Goal: Task Accomplishment & Management: Use online tool/utility

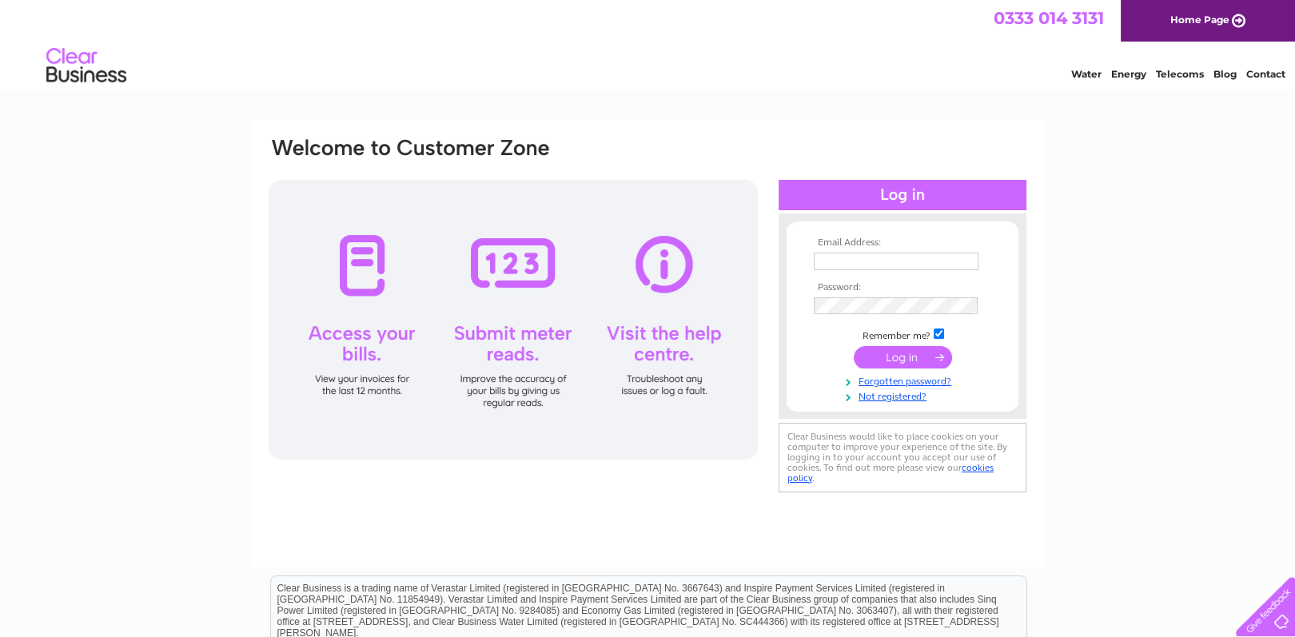
click at [831, 256] on input "text" at bounding box center [896, 262] width 165 height 18
type input "esmmoss1@btinternet.com"
click at [881, 371] on td at bounding box center [902, 357] width 185 height 30
click at [884, 353] on input "submit" at bounding box center [903, 357] width 98 height 22
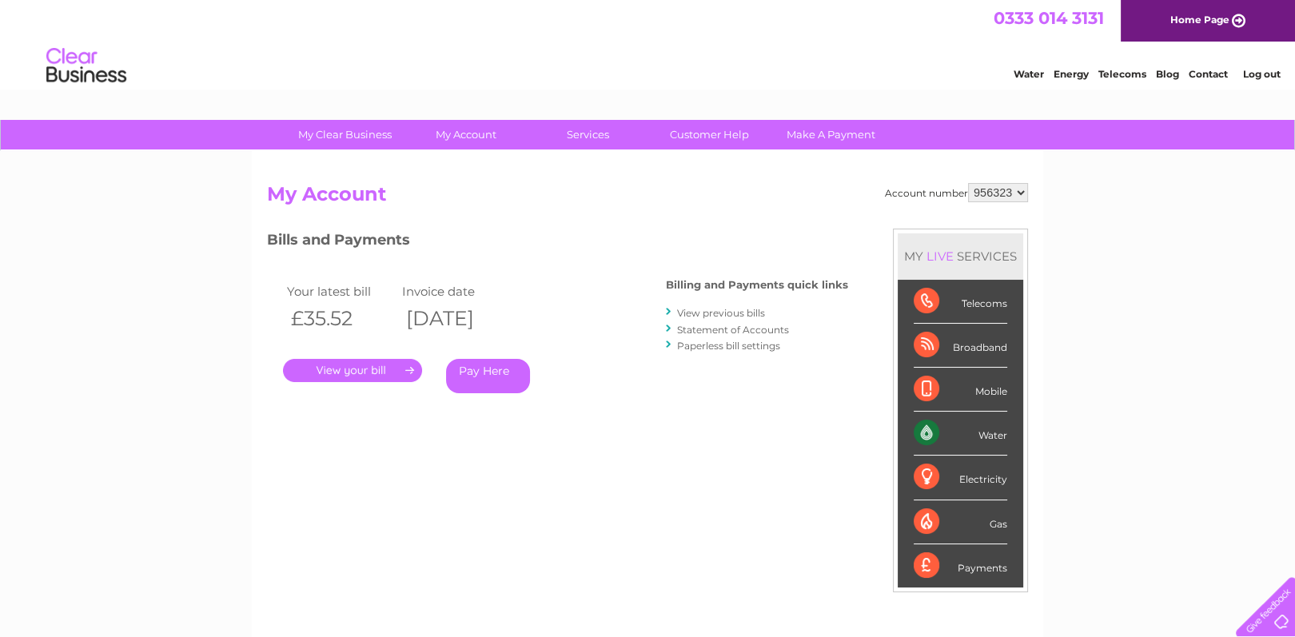
click at [759, 312] on link "View previous bills" at bounding box center [721, 313] width 88 height 12
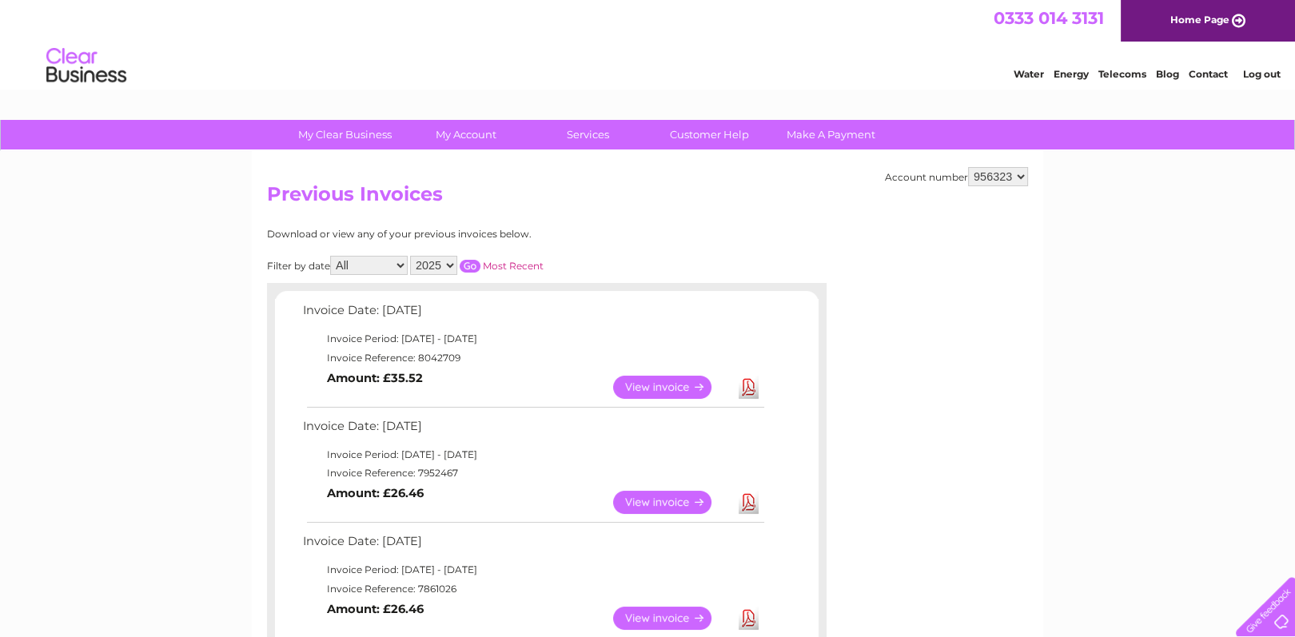
click at [750, 378] on link "Download" at bounding box center [749, 387] width 20 height 23
click at [1021, 173] on select "956323 977582" at bounding box center [998, 176] width 60 height 19
select select "977582"
click at [969, 167] on select "956323 977582" at bounding box center [998, 176] width 60 height 19
click at [751, 387] on link "Download" at bounding box center [749, 387] width 20 height 23
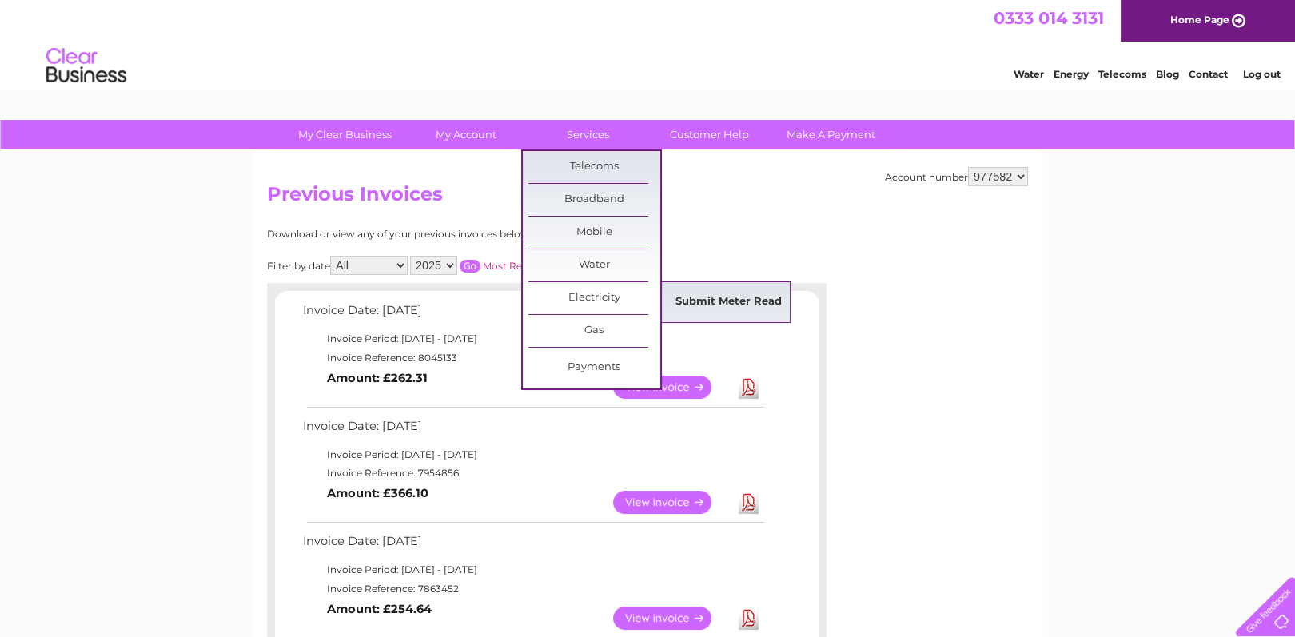
click at [704, 294] on link "Submit Meter Read" at bounding box center [729, 302] width 132 height 32
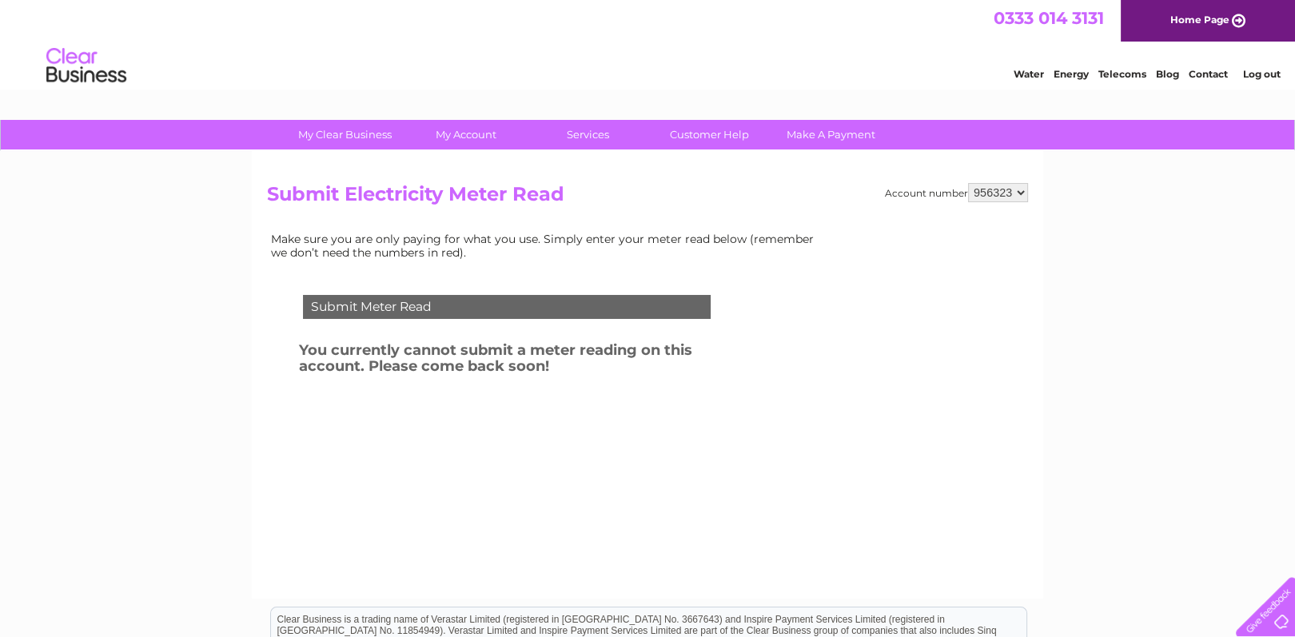
click at [1021, 188] on select "956323 977582" at bounding box center [998, 192] width 60 height 19
select select "977582"
click at [969, 183] on select "956323 977582" at bounding box center [998, 192] width 60 height 19
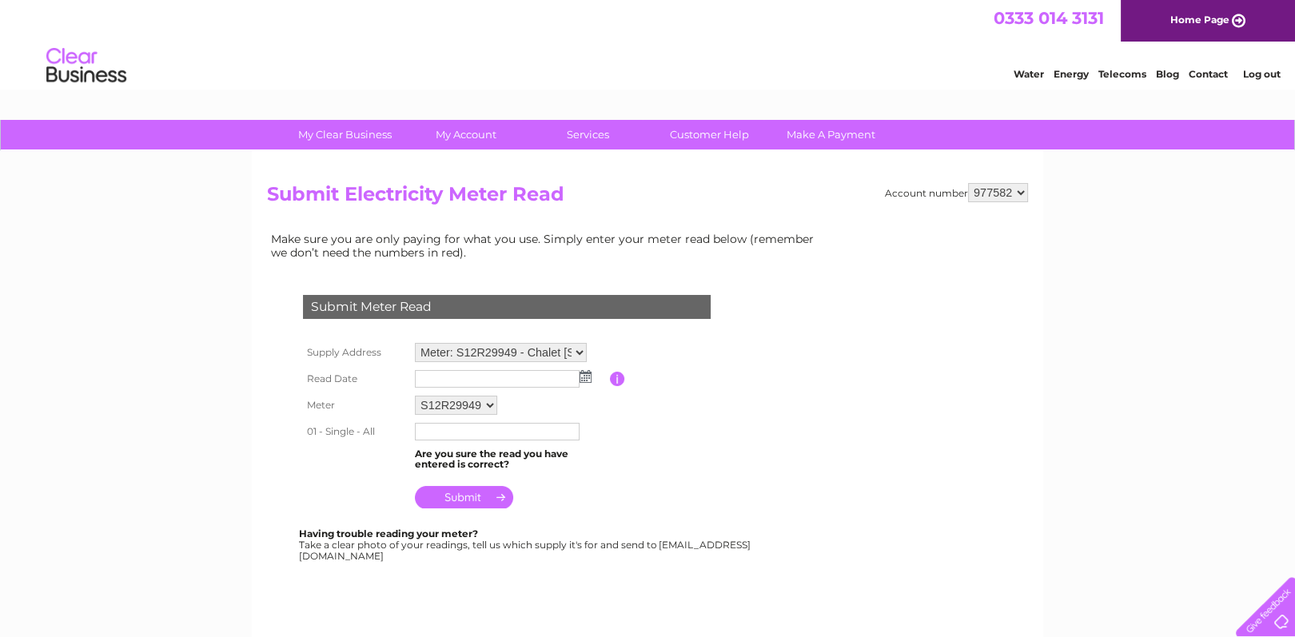
click at [585, 372] on img at bounding box center [585, 376] width 12 height 13
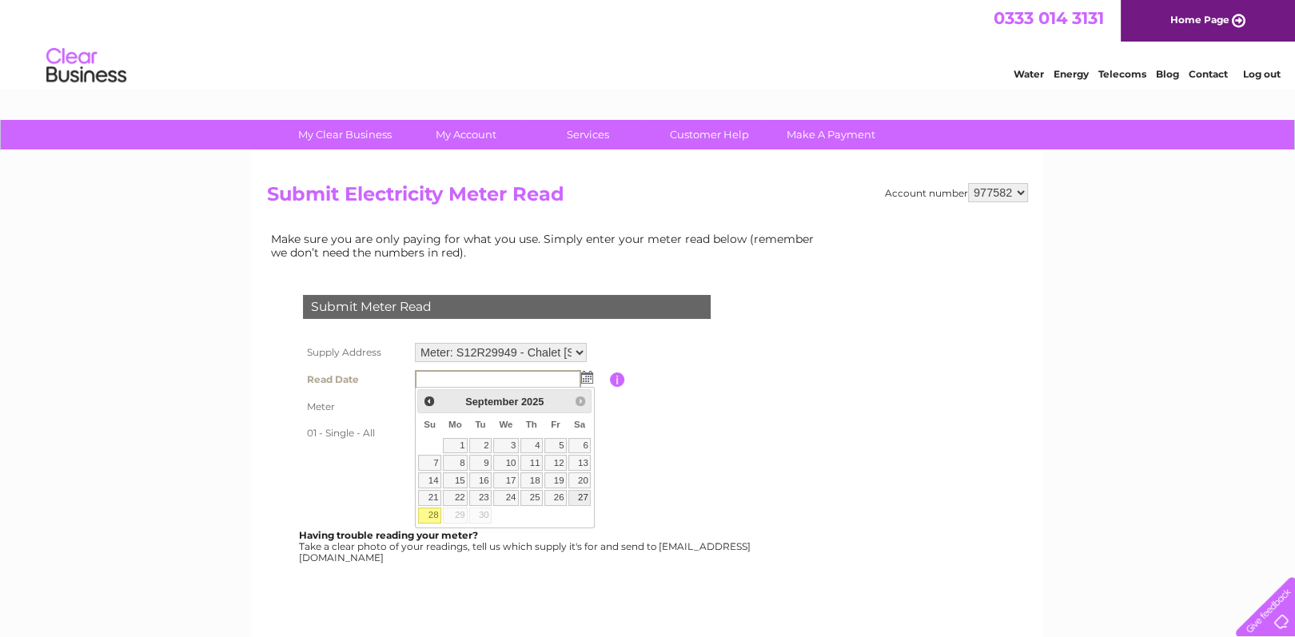
click at [584, 494] on link "27" at bounding box center [579, 498] width 22 height 16
type input "2025/09/27"
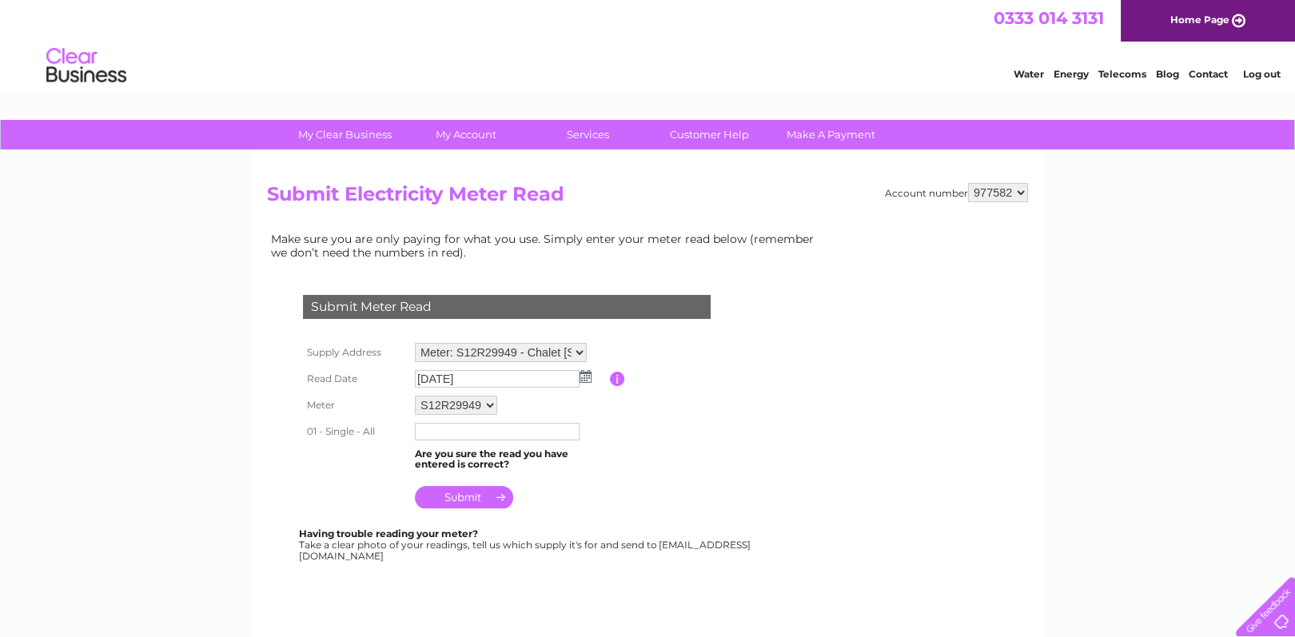
click at [465, 431] on input "text" at bounding box center [497, 432] width 165 height 18
type input "41405"
click at [464, 496] on input "submit" at bounding box center [464, 499] width 98 height 22
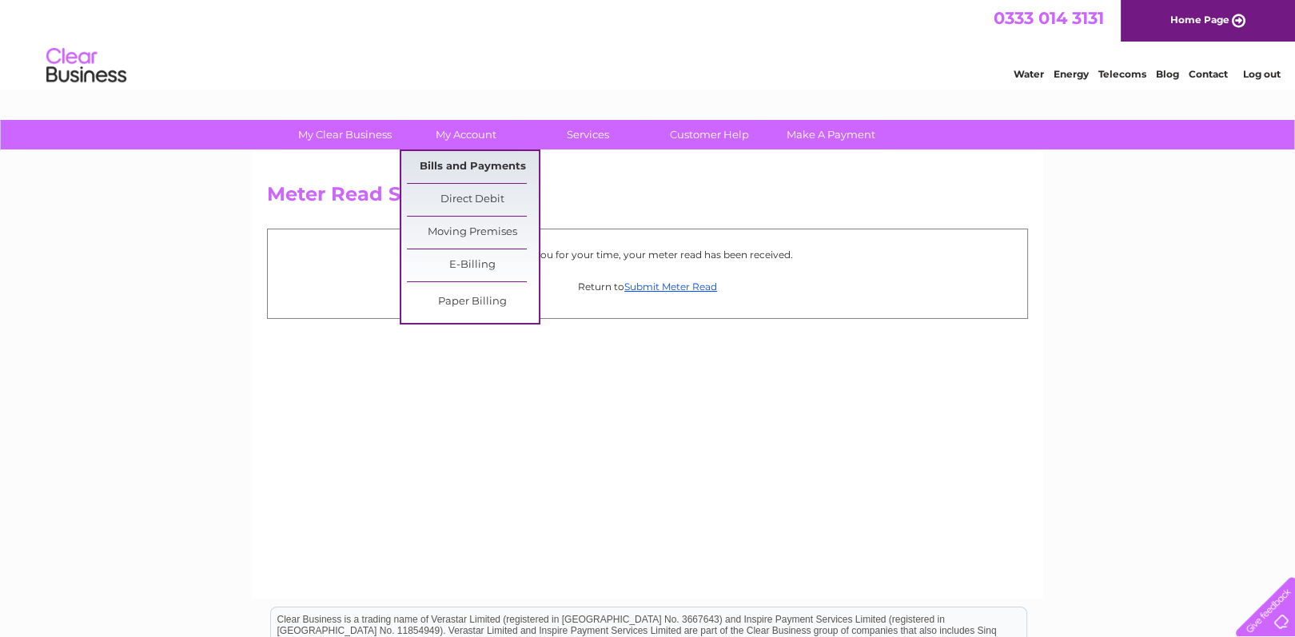
click at [444, 159] on link "Bills and Payments" at bounding box center [473, 167] width 132 height 32
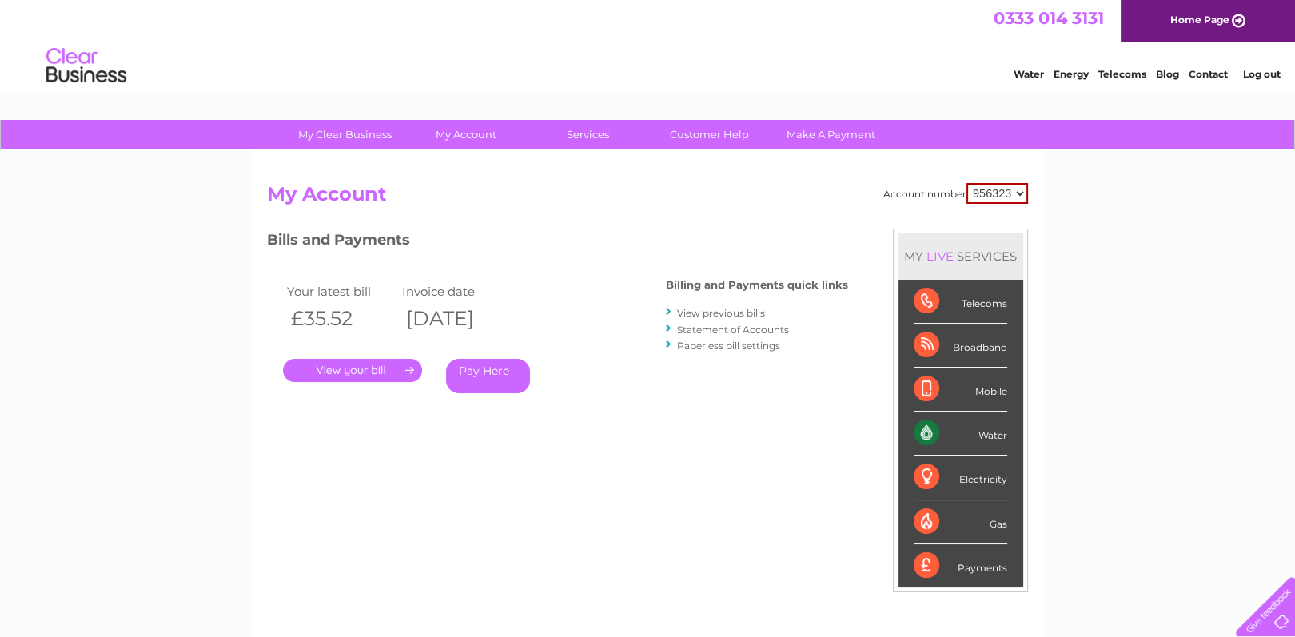
click at [695, 317] on link "View previous bills" at bounding box center [721, 313] width 88 height 12
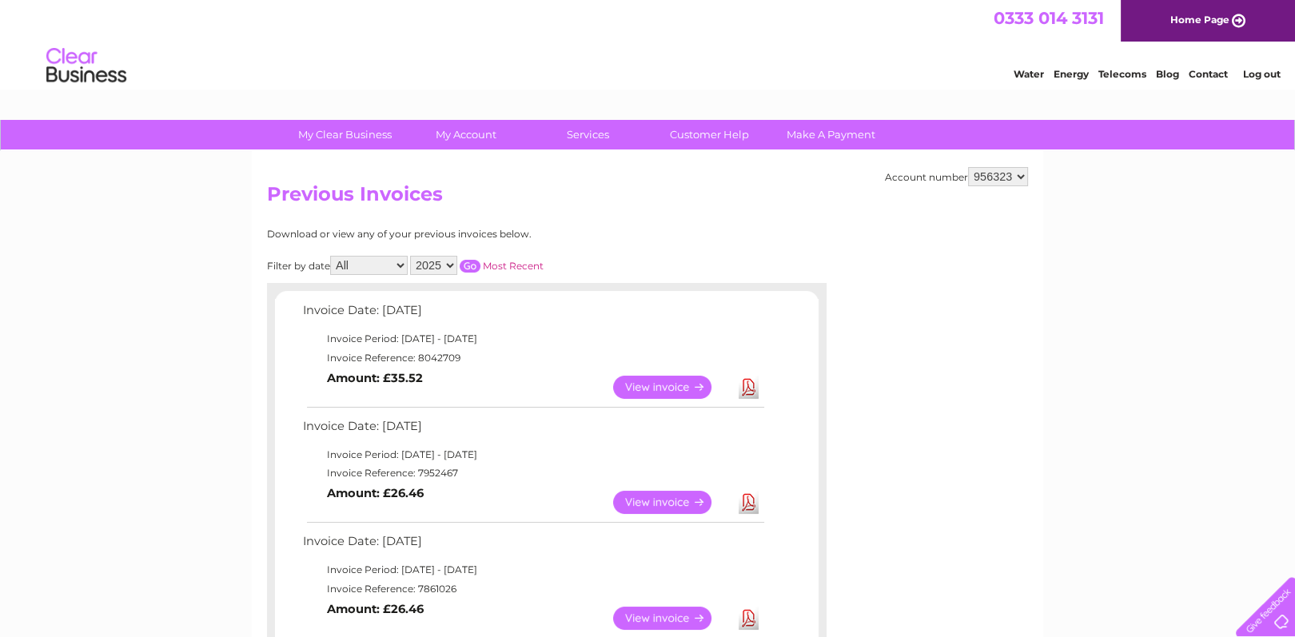
click at [1018, 173] on select "956323 977582" at bounding box center [998, 176] width 60 height 19
click at [1252, 74] on link "Log out" at bounding box center [1261, 74] width 38 height 12
